Goal: Navigation & Orientation: Find specific page/section

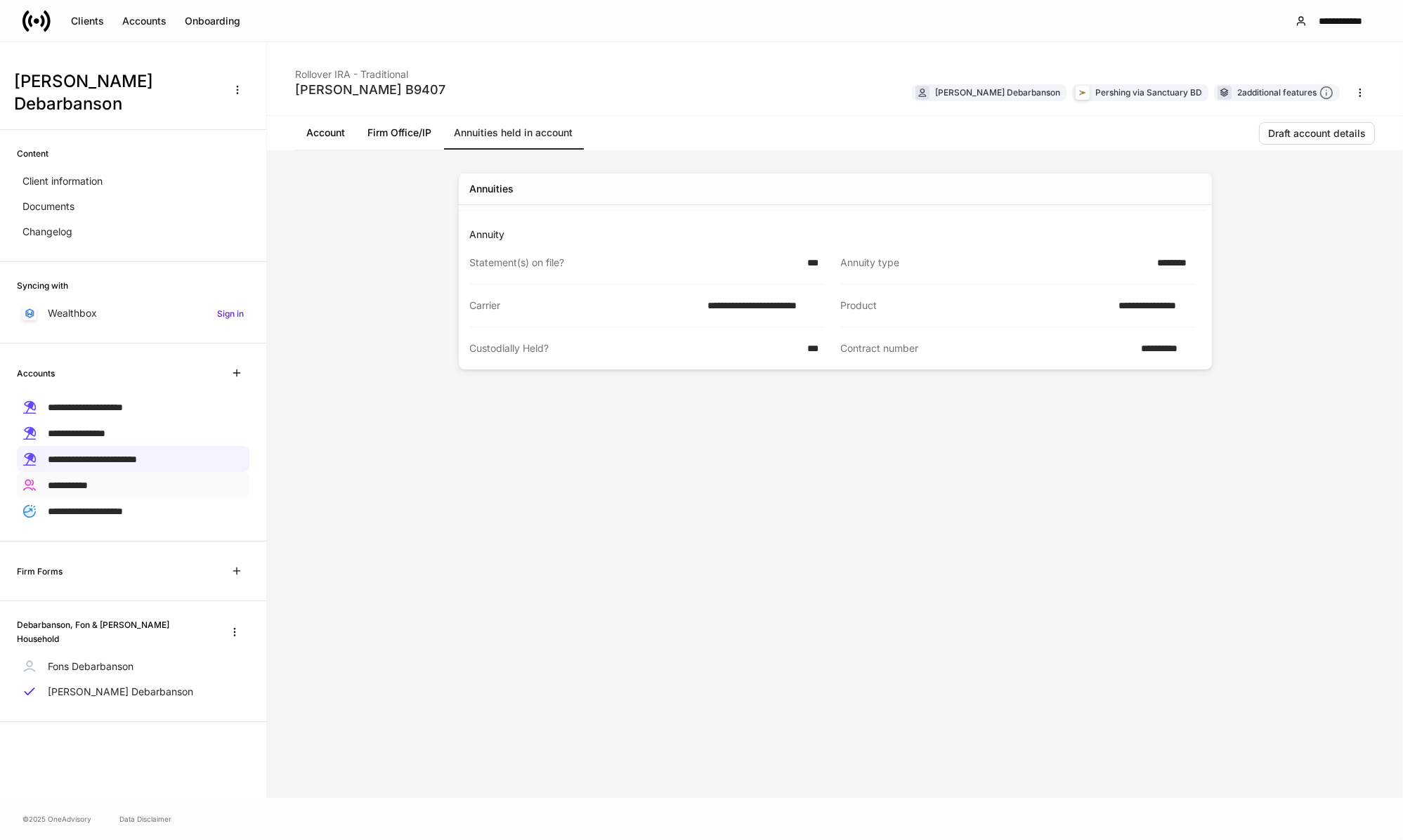
click at [83, 478] on p "**********" at bounding box center [68, 486] width 40 height 15
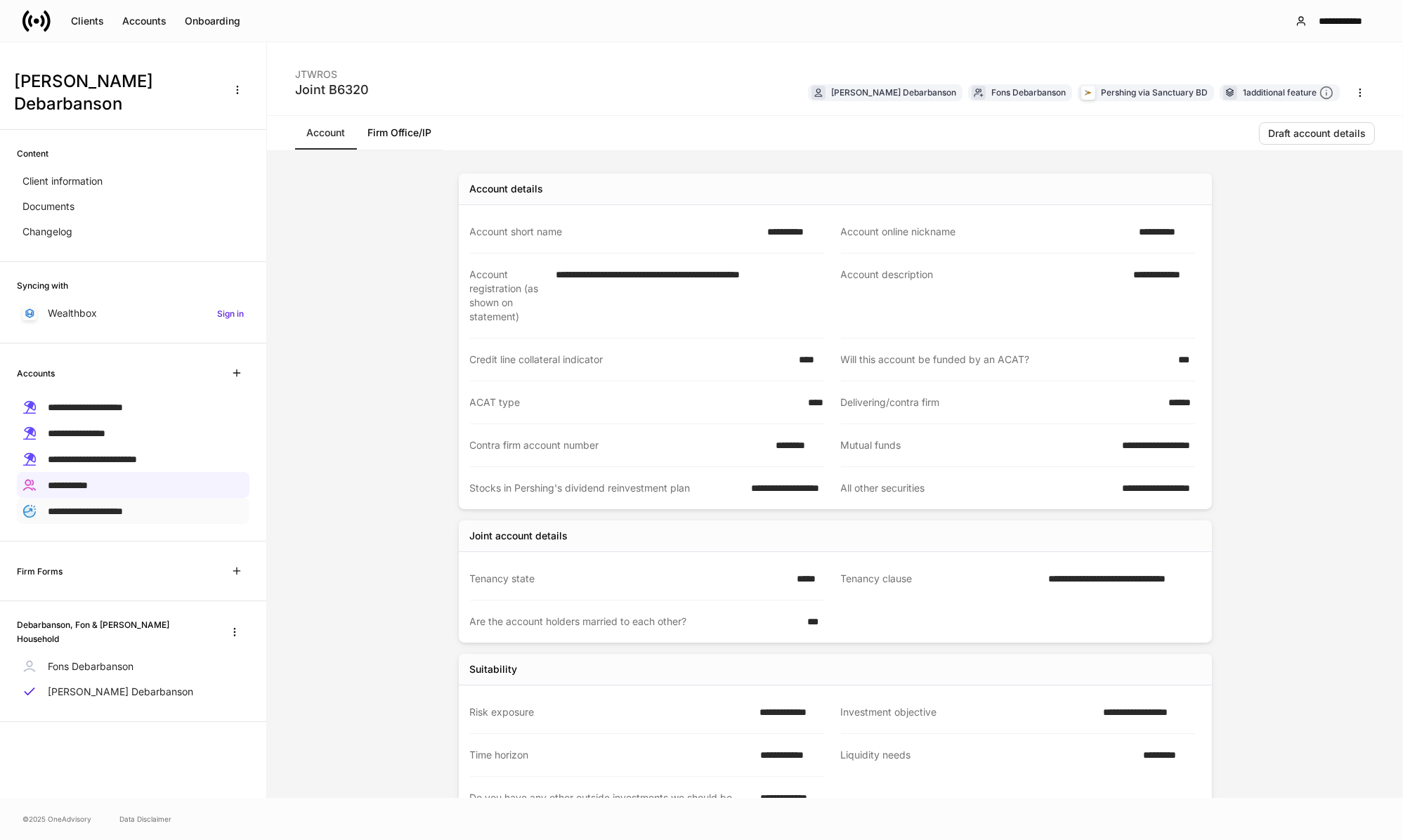
click at [82, 506] on span "**********" at bounding box center [85, 511] width 75 height 10
